Goal: Information Seeking & Learning: Learn about a topic

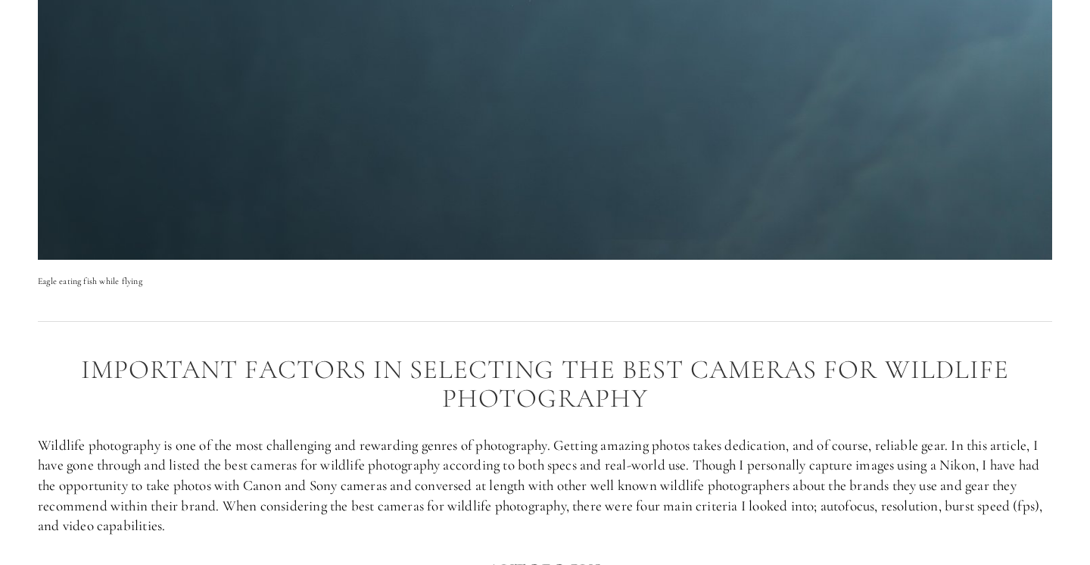
scroll to position [775, 0]
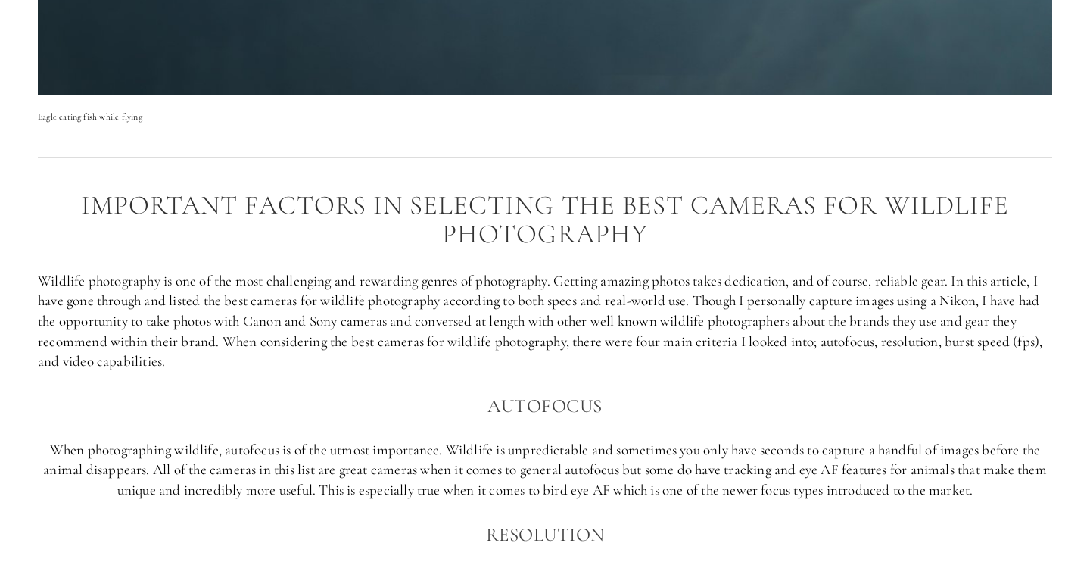
click at [578, 240] on h2 "Important factors in selecting the best cameras for Wildlife photography" at bounding box center [545, 220] width 1014 height 58
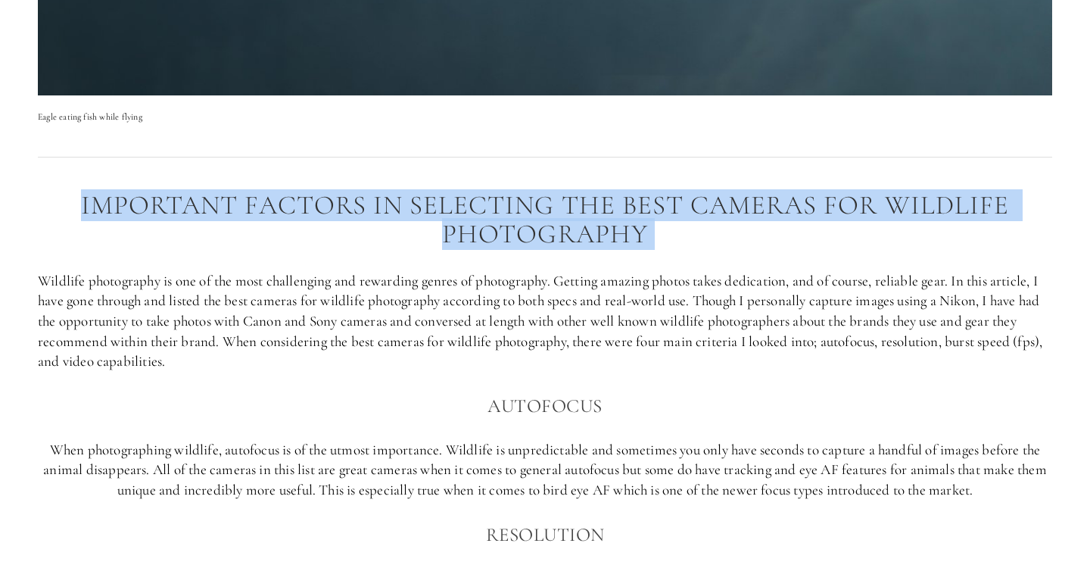
click at [578, 240] on h2 "Important factors in selecting the best cameras for Wildlife photography" at bounding box center [545, 220] width 1014 height 58
click at [579, 220] on h2 "Important factors in selecting the best cameras for Wildlife photography" at bounding box center [545, 220] width 1014 height 58
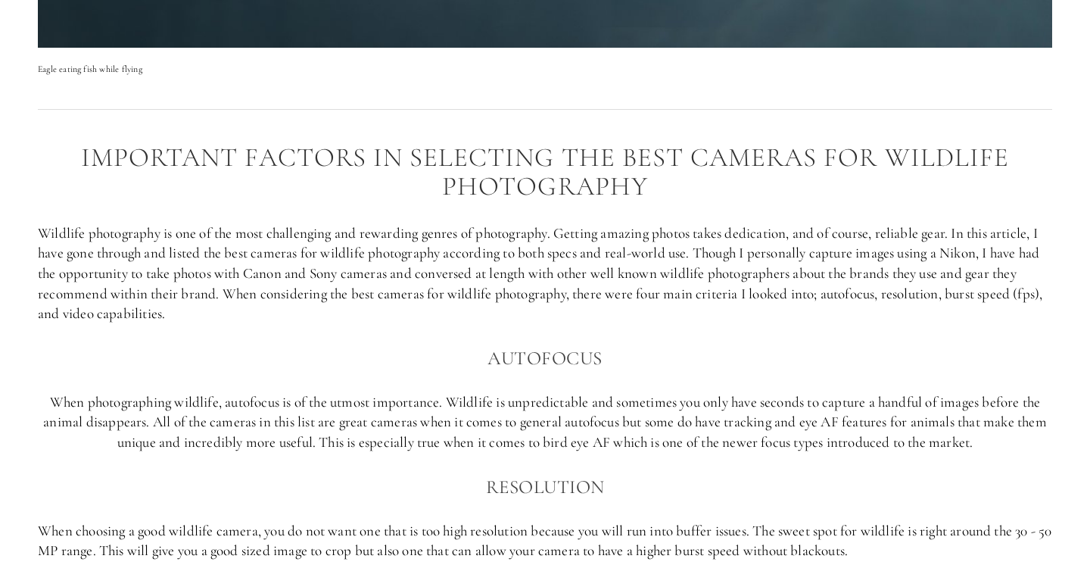
scroll to position [983, 0]
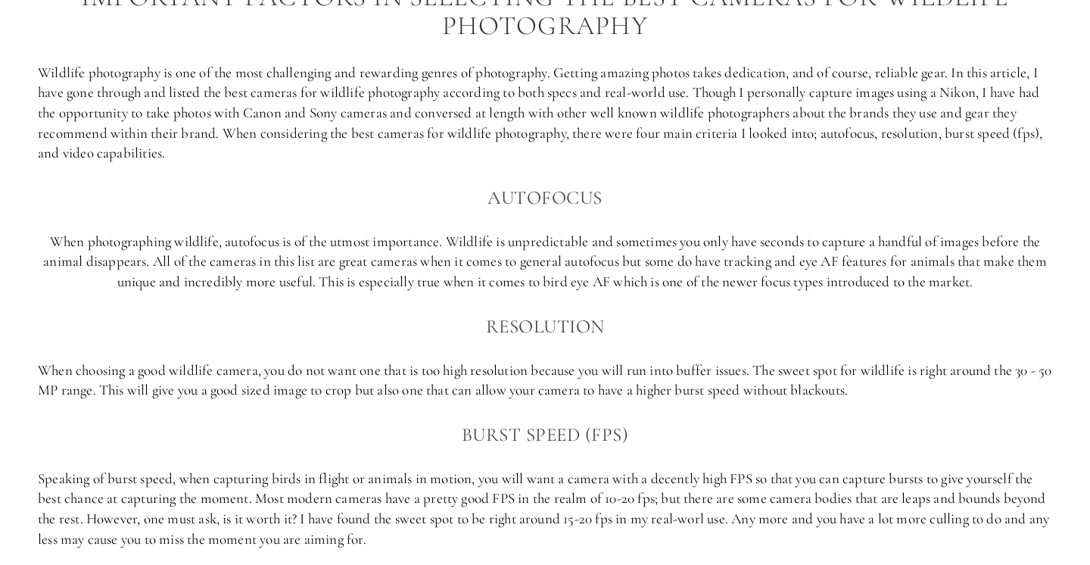
click at [570, 117] on p "Wildlife photography is one of the most challenging and rewarding genres of pho…" at bounding box center [545, 113] width 1014 height 101
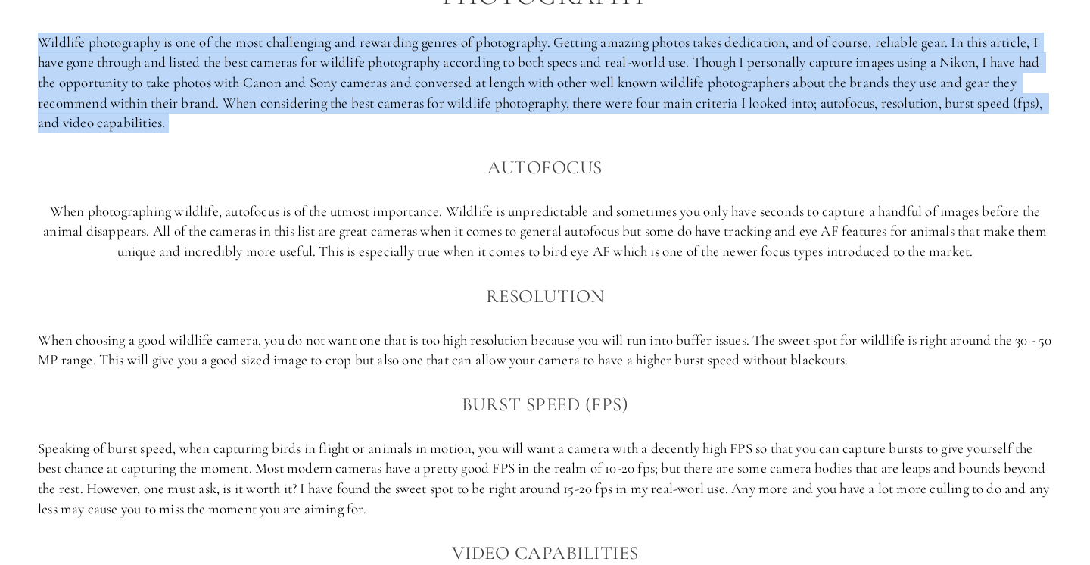
scroll to position [1014, 0]
click at [559, 76] on p "Wildlife photography is one of the most challenging and rewarding genres of pho…" at bounding box center [545, 82] width 1014 height 101
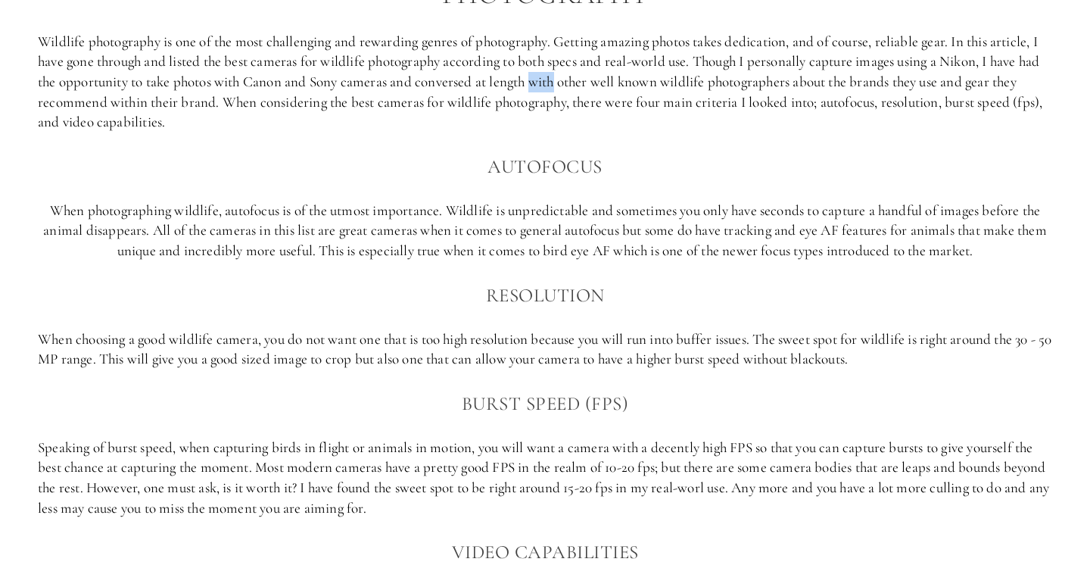
click at [559, 76] on p "Wildlife photography is one of the most challenging and rewarding genres of pho…" at bounding box center [545, 82] width 1014 height 101
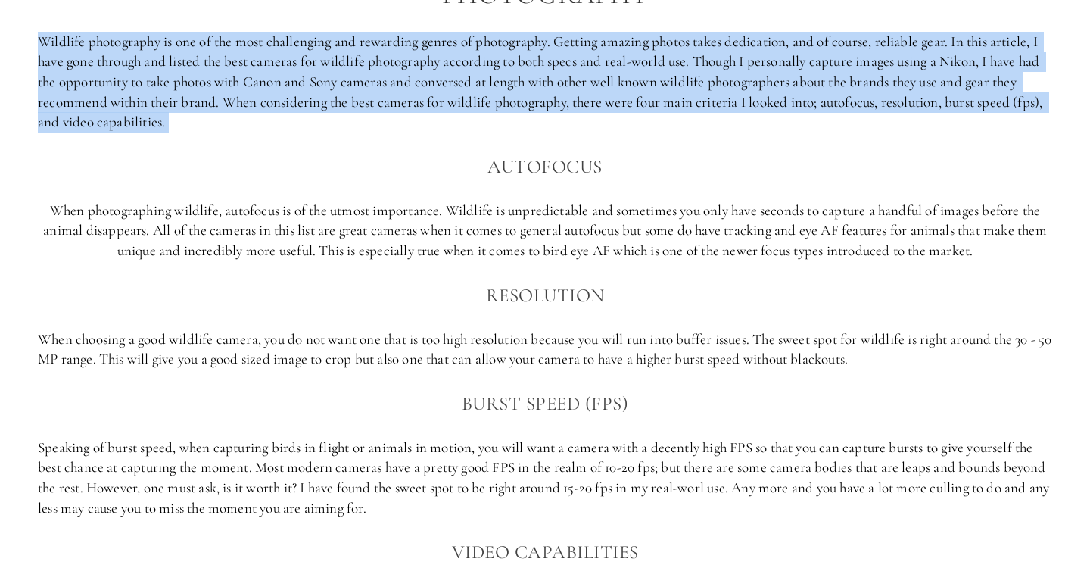
click at [559, 61] on p "Wildlife photography is one of the most challenging and rewarding genres of pho…" at bounding box center [545, 82] width 1014 height 101
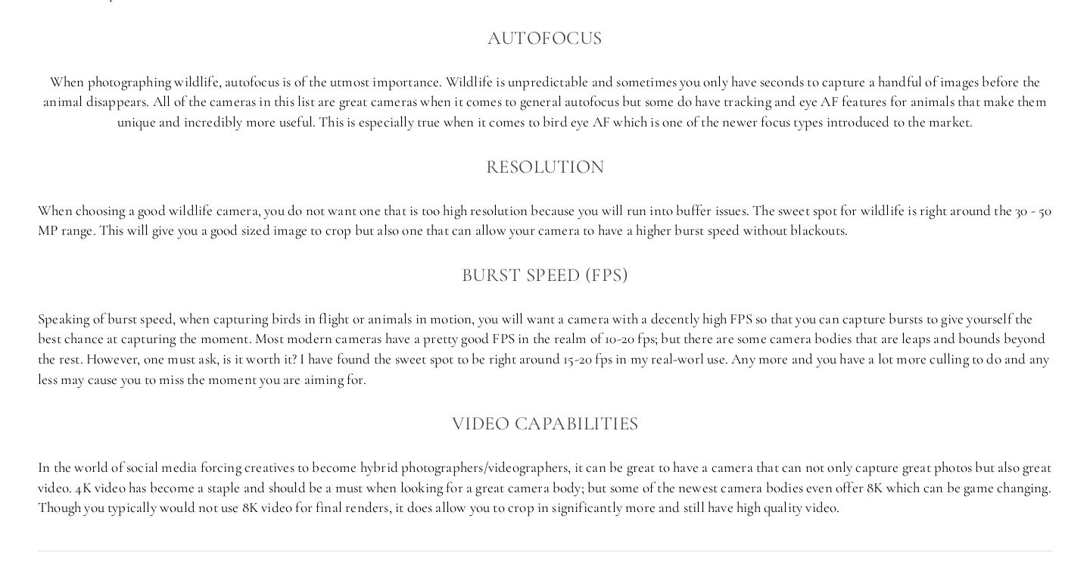
scroll to position [1158, 0]
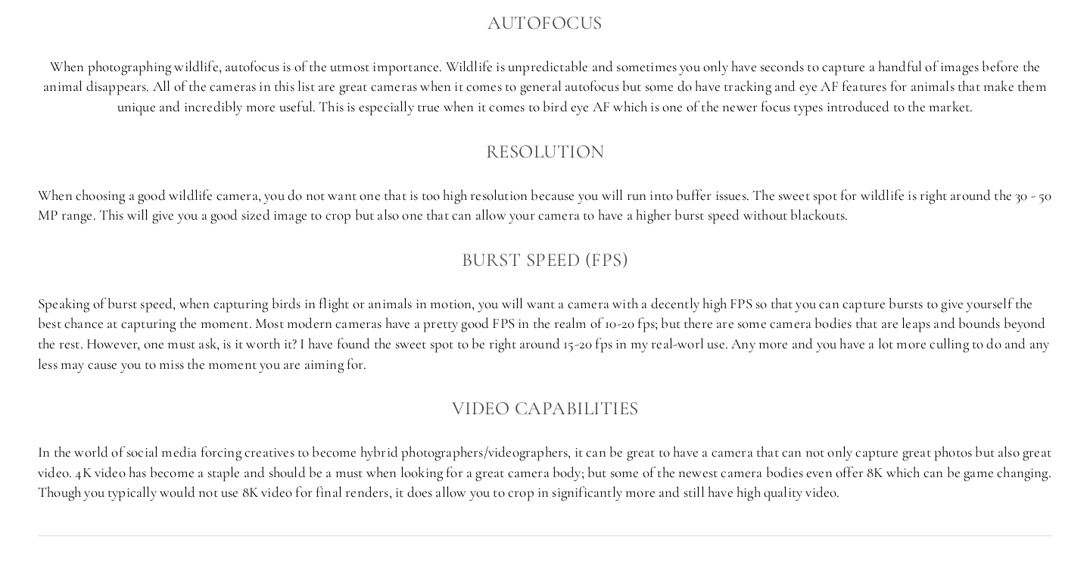
click at [548, 70] on p "When photographing wildlife, autofocus is of the utmost importance. Wildlife is…" at bounding box center [545, 87] width 1014 height 61
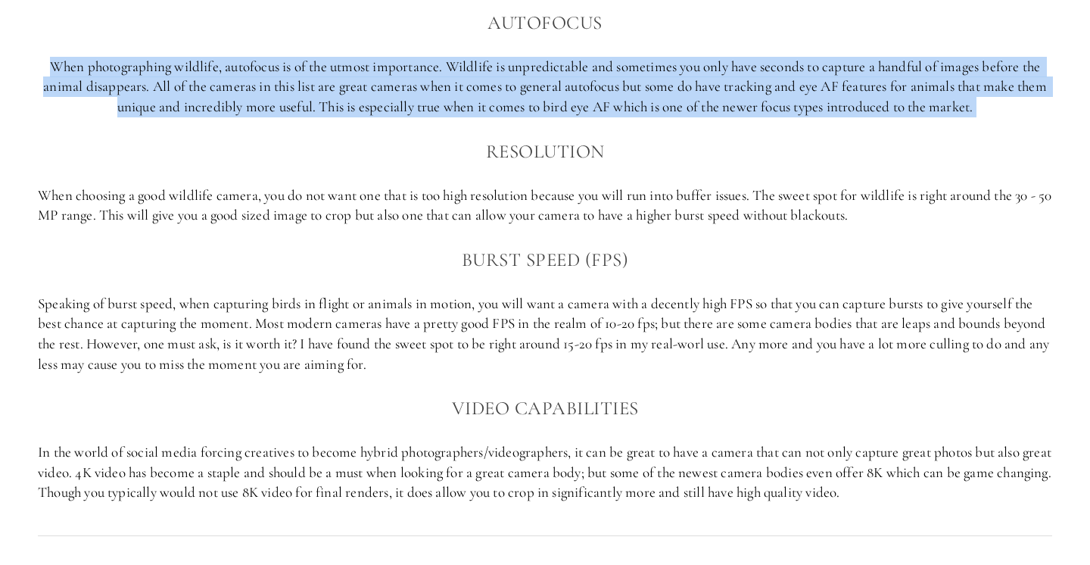
click at [550, 92] on p "When photographing wildlife, autofocus is of the utmost importance. Wildlife is…" at bounding box center [545, 87] width 1014 height 61
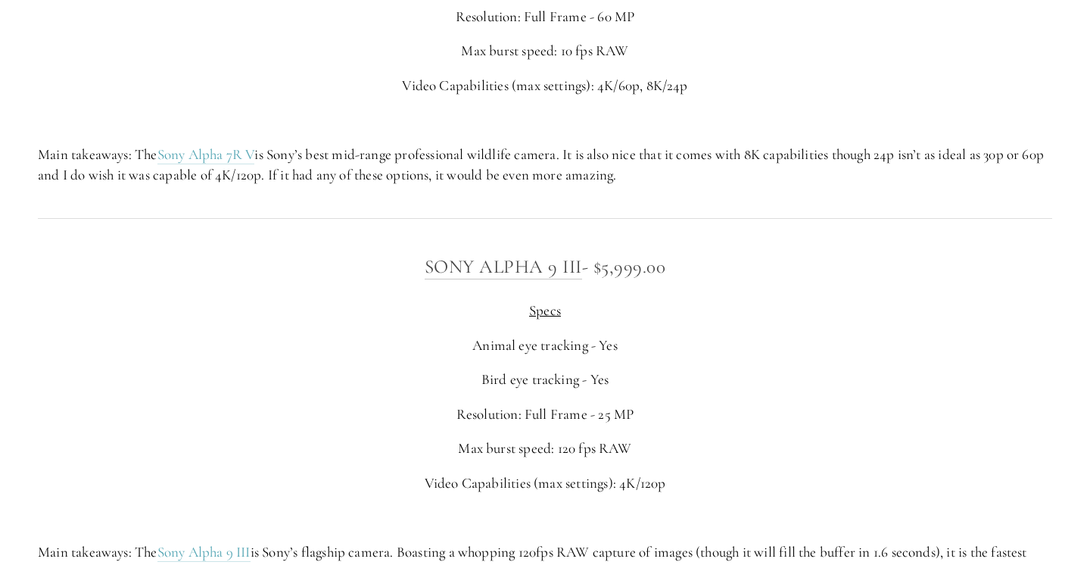
scroll to position [4062, 0]
